Goal: Task Accomplishment & Management: Manage account settings

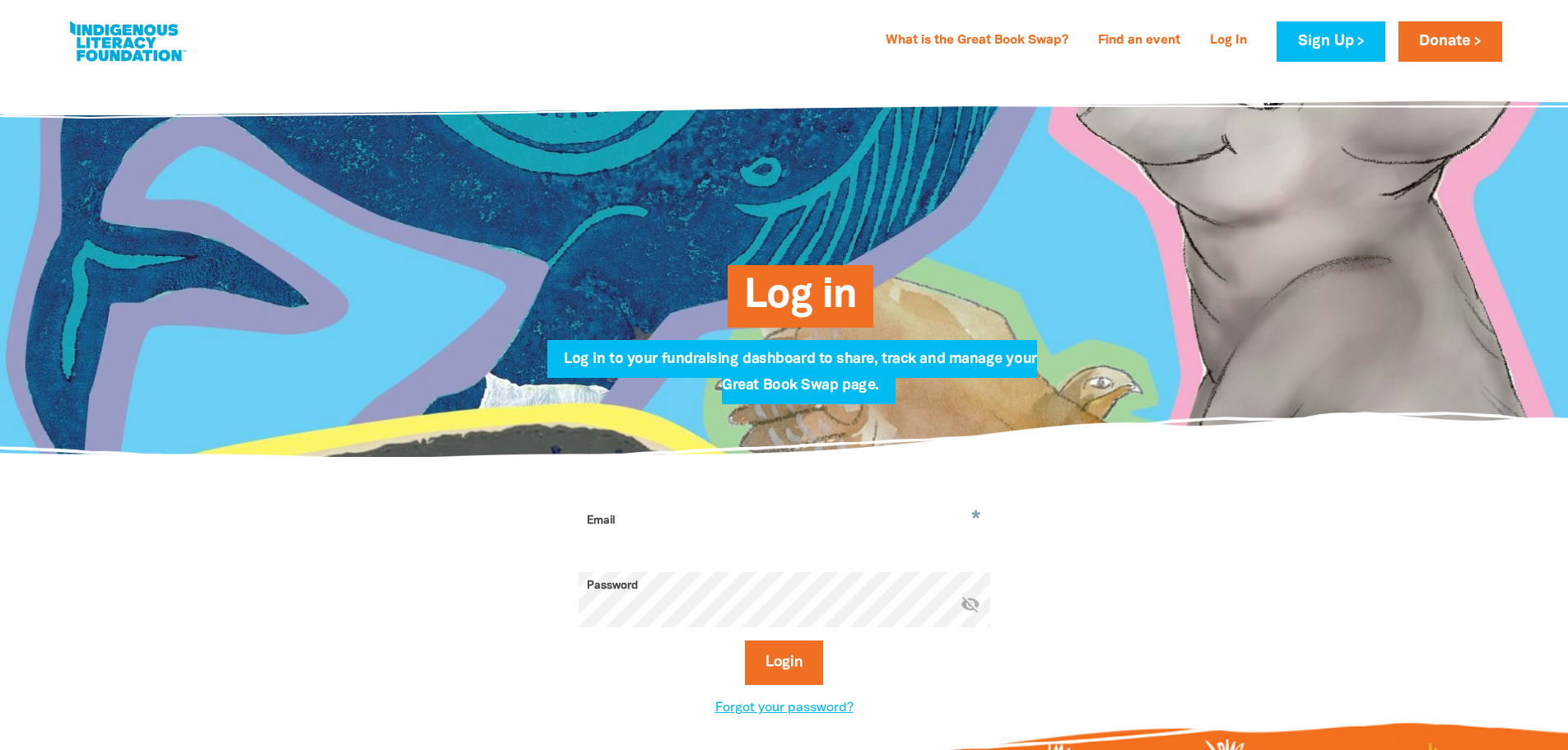
type input "[PERSON_NAME][EMAIL_ADDRESS][PERSON_NAME][DOMAIN_NAME]"
click at [966, 610] on icon "visibility_off" at bounding box center [971, 604] width 20 height 20
drag, startPoint x: 821, startPoint y: 553, endPoint x: 581, endPoint y: 549, distance: 240.0
click at [581, 549] on input "[PERSON_NAME][EMAIL_ADDRESS][PERSON_NAME][DOMAIN_NAME]" at bounding box center [785, 533] width 412 height 52
click at [795, 665] on button "Login" at bounding box center [784, 662] width 78 height 45
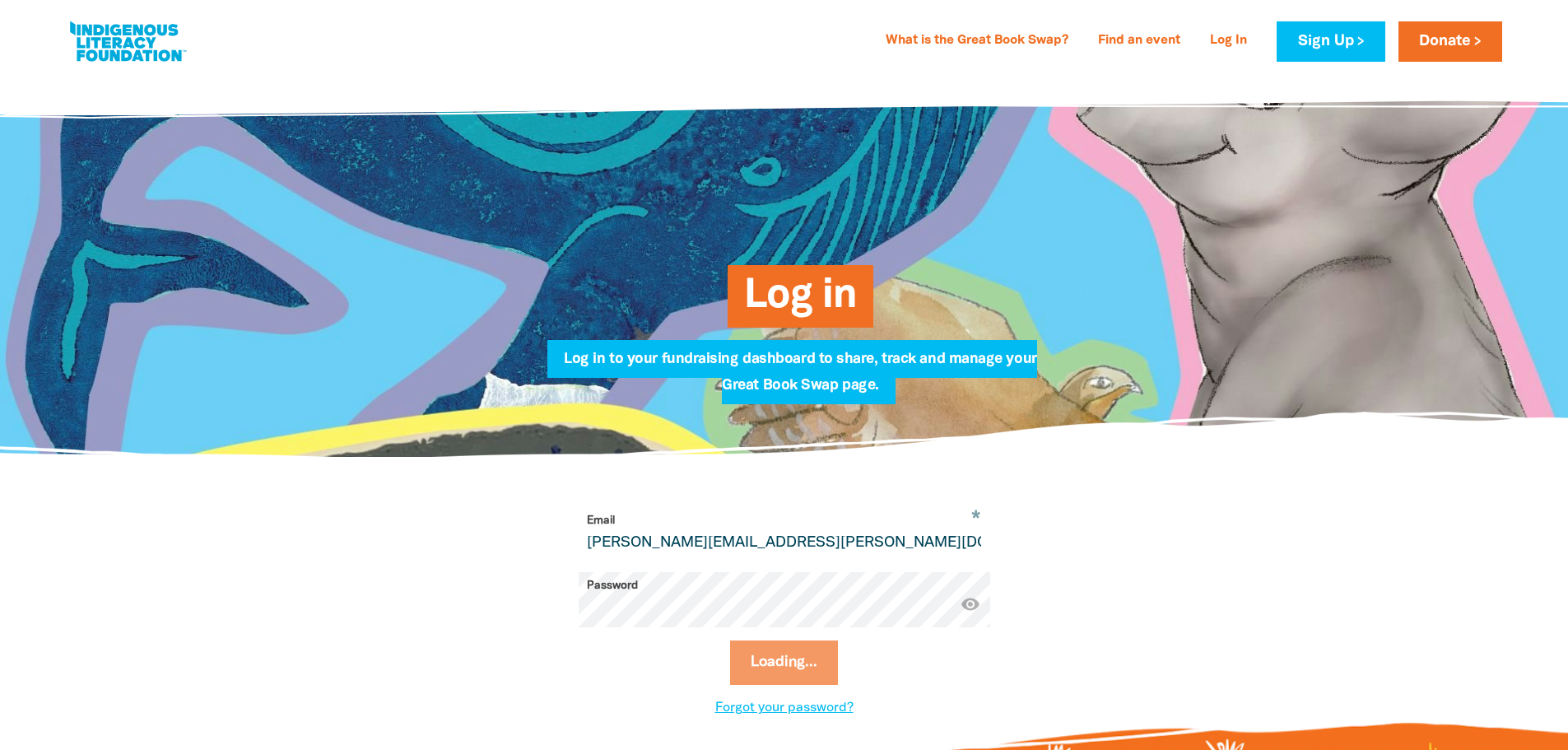
select select "AU"
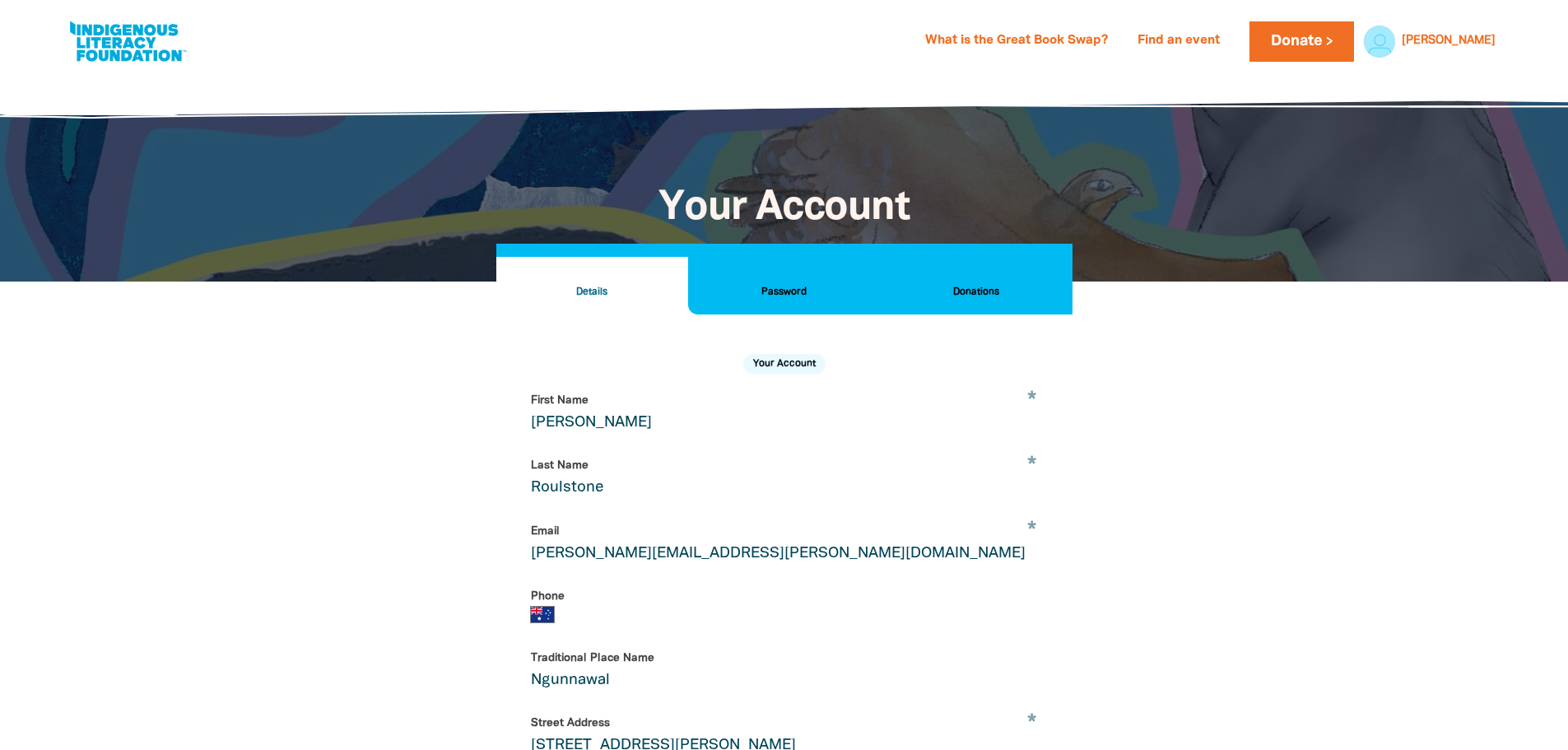
click at [967, 284] on h2 "Donations" at bounding box center [976, 292] width 166 height 18
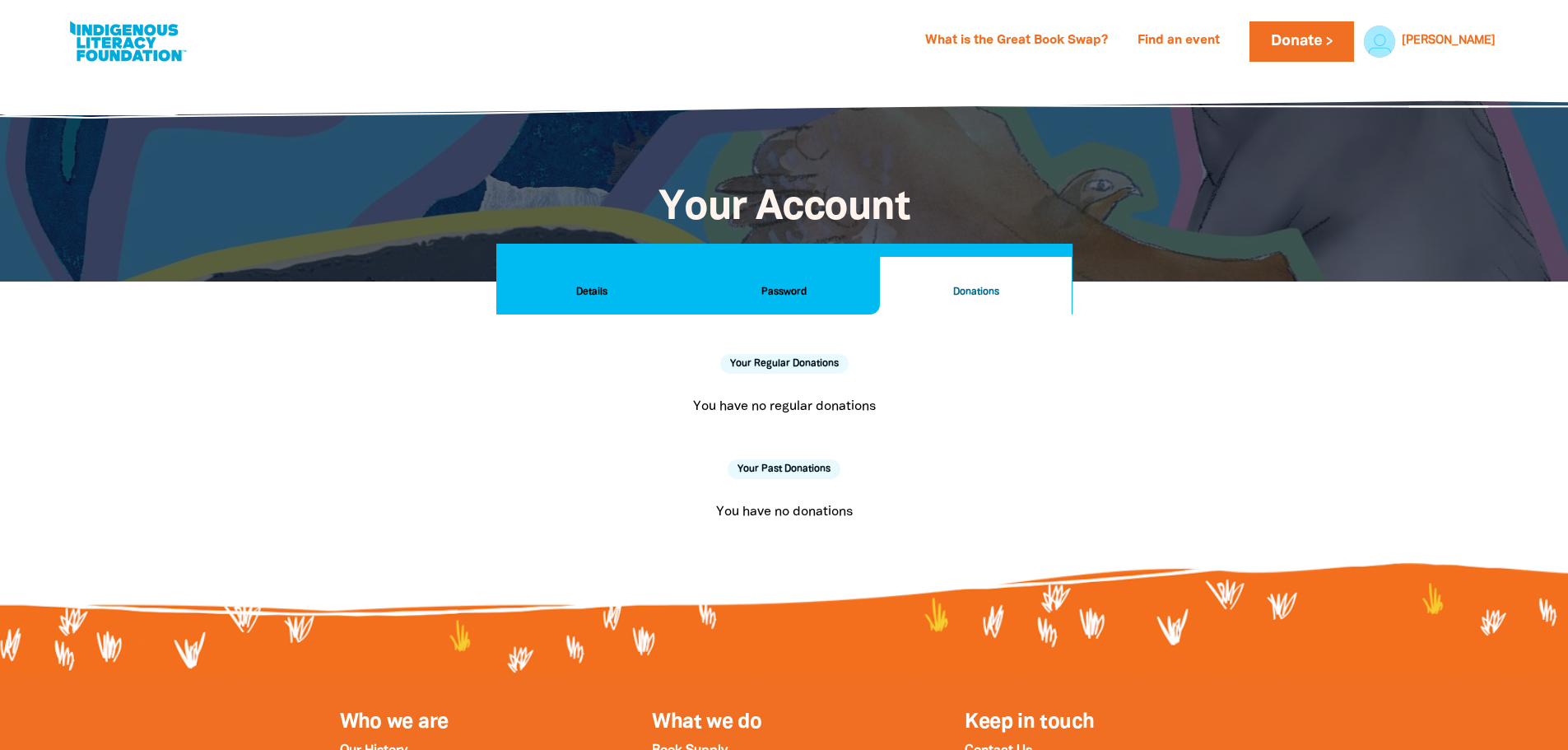
click at [801, 262] on button "Password" at bounding box center [784, 286] width 192 height 58
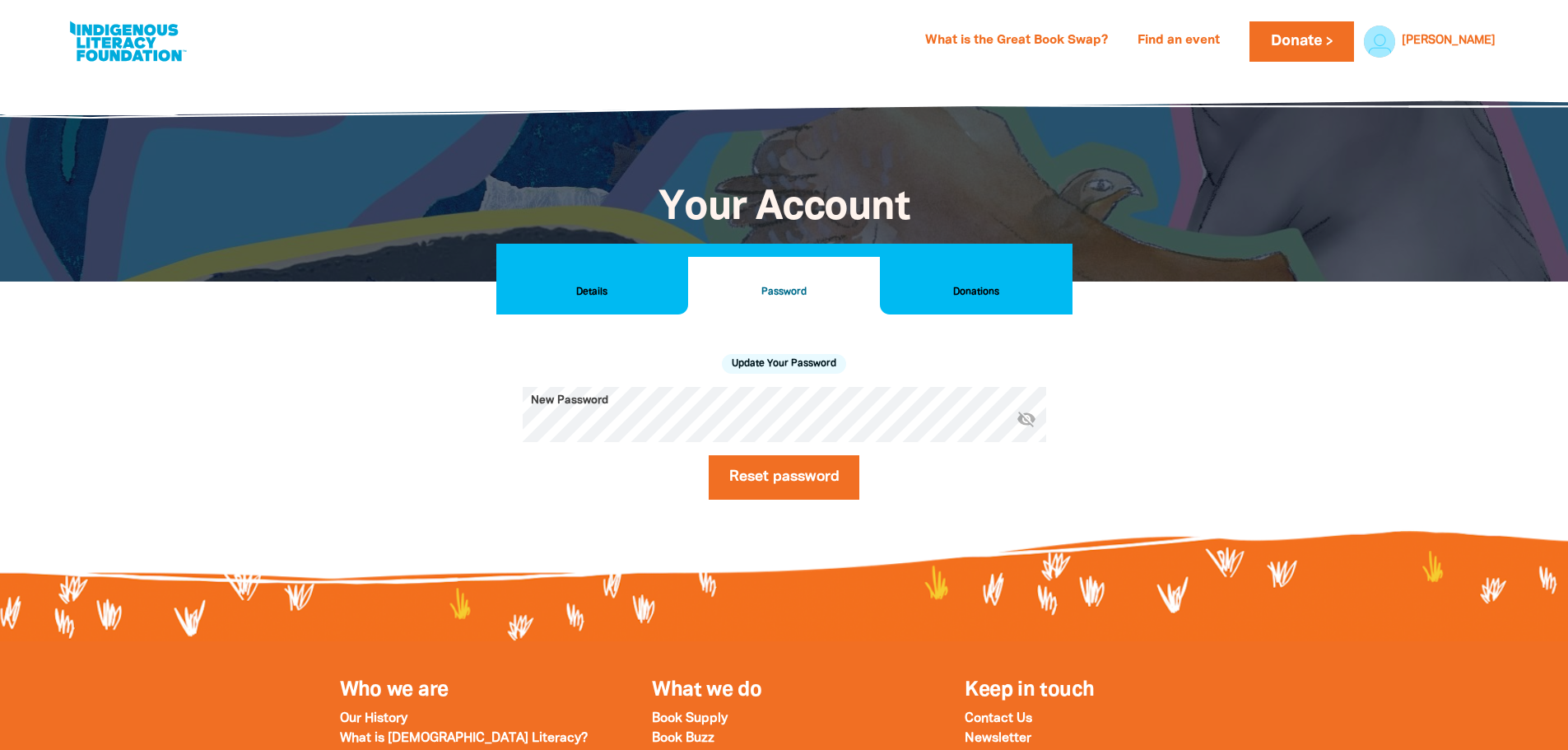
click at [602, 274] on button "Details" at bounding box center [592, 286] width 192 height 58
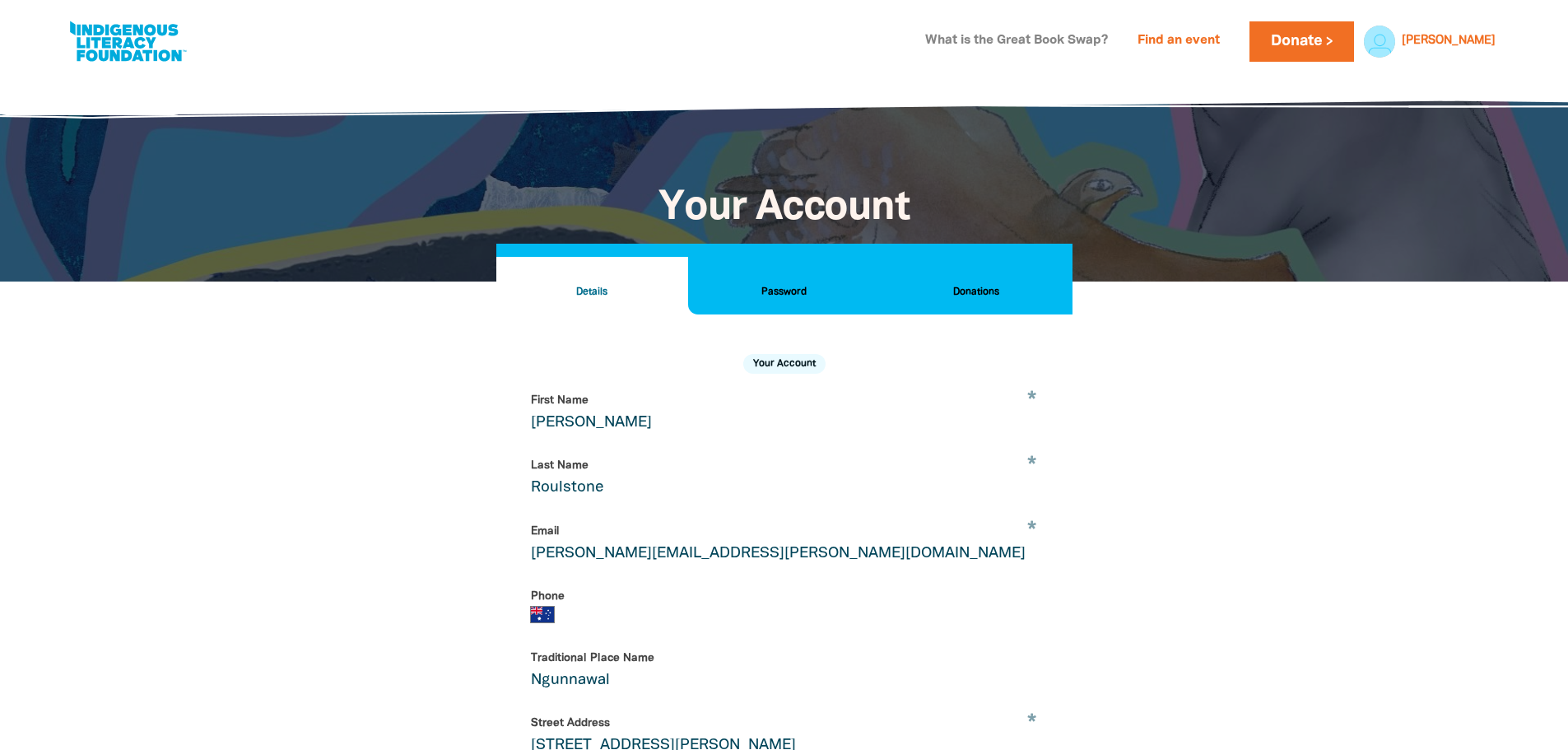
click at [1109, 42] on link "What is the Great Book Swap?" at bounding box center [1016, 40] width 203 height 26
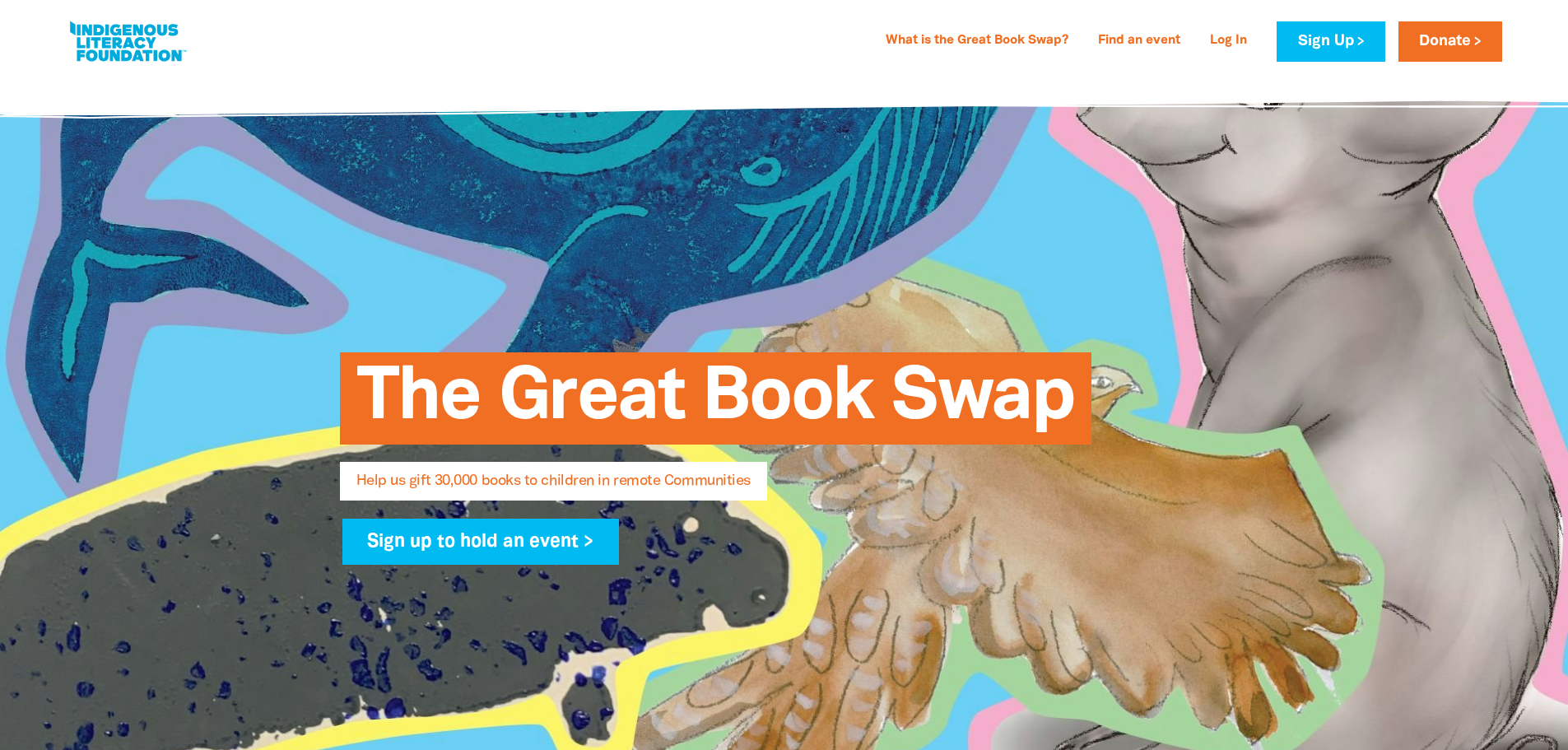
select select "AU"
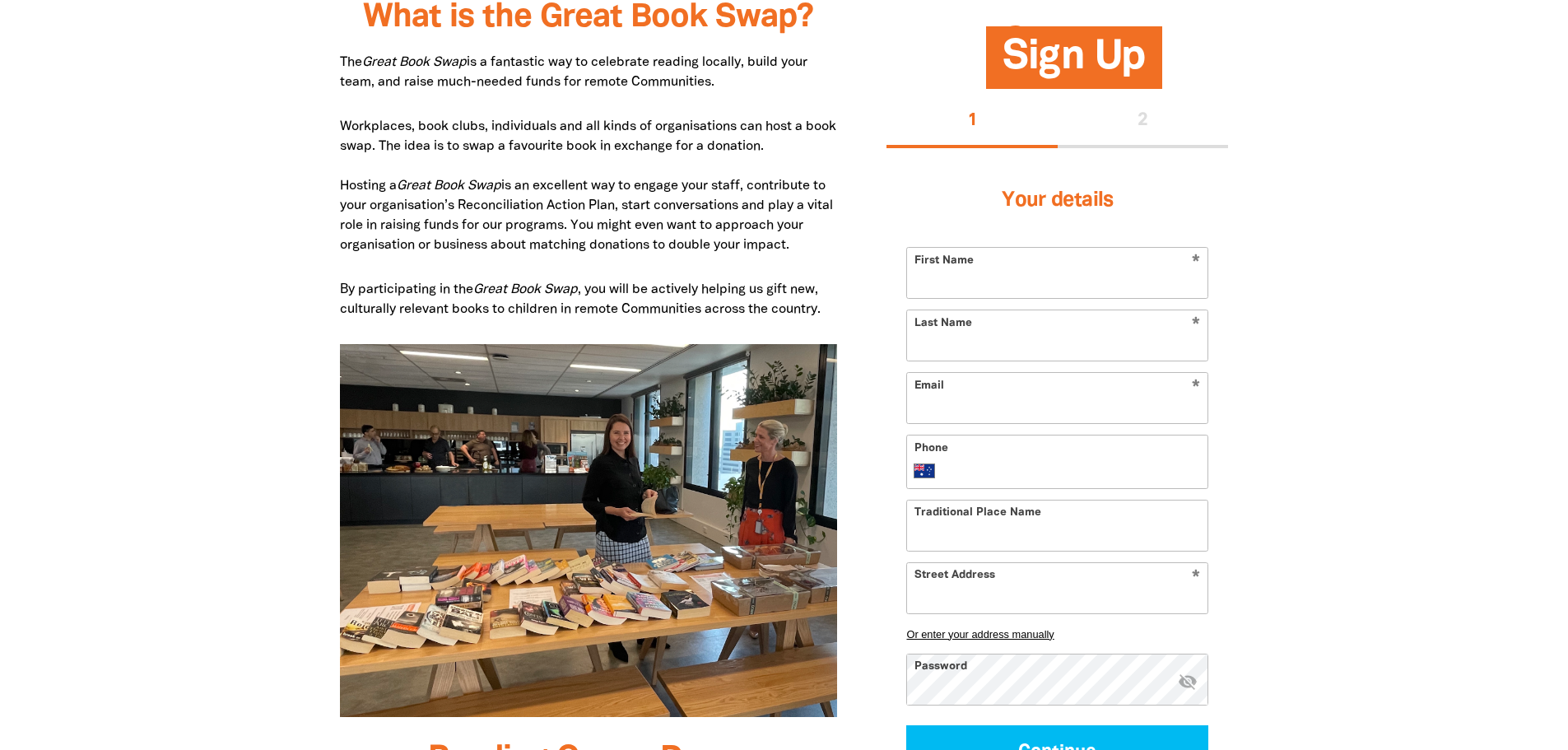
type input "[PERSON_NAME]"
type input "Roulstone"
type input "[PERSON_NAME][EMAIL_ADDRESS][PERSON_NAME][DOMAIN_NAME]"
type input "Ngunnawal"
type input "[STREET_ADDRESS][PERSON_NAME]"
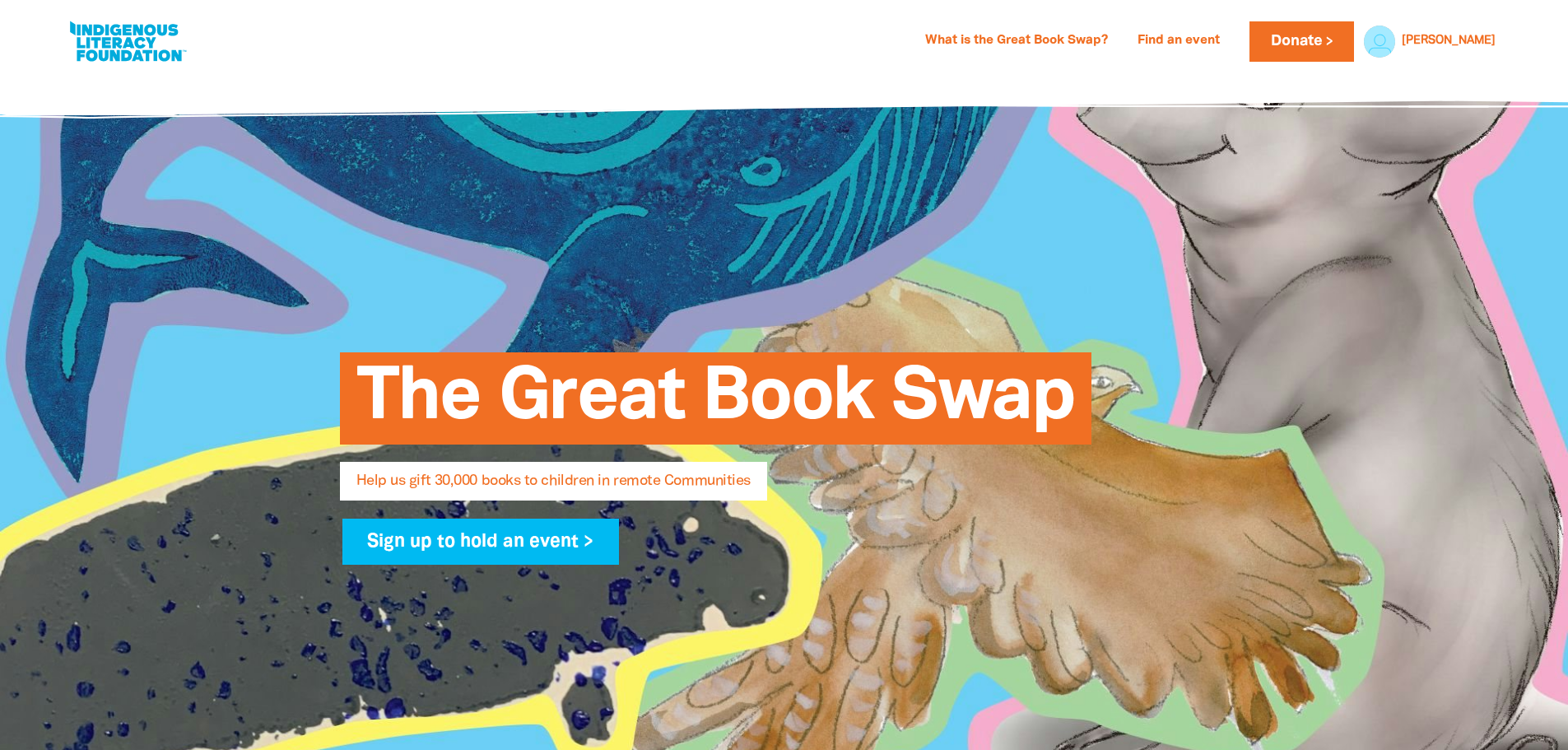
click at [134, 44] on link at bounding box center [127, 42] width 124 height 50
